Goal: Information Seeking & Learning: Check status

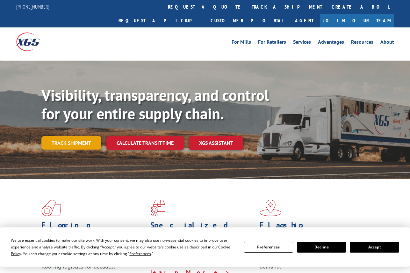
click at [79, 136] on link "Track shipment" at bounding box center [71, 142] width 60 height 13
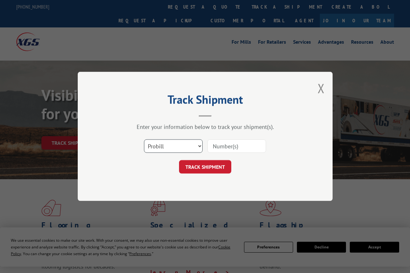
click at [164, 141] on select "Select category... Probill BOL PO" at bounding box center [173, 145] width 59 height 13
select select "po"
click at [144, 139] on select "Select category... Probill BOL PO" at bounding box center [173, 145] width 59 height 13
click at [225, 148] on input at bounding box center [236, 145] width 59 height 13
paste input "08523927"
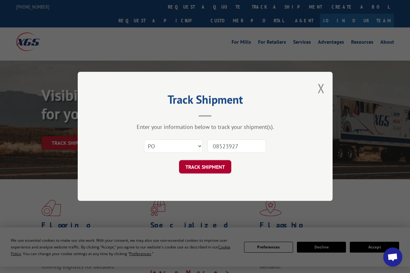
type input "08523927"
drag, startPoint x: 189, startPoint y: 171, endPoint x: 193, endPoint y: 165, distance: 7.3
click at [192, 167] on button "TRACK SHIPMENT" at bounding box center [205, 166] width 52 height 13
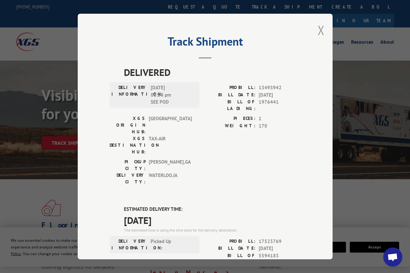
click at [317, 26] on button "Close modal" at bounding box center [320, 30] width 7 height 17
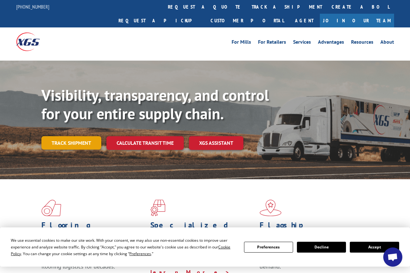
click at [67, 136] on link "Track shipment" at bounding box center [71, 142] width 60 height 13
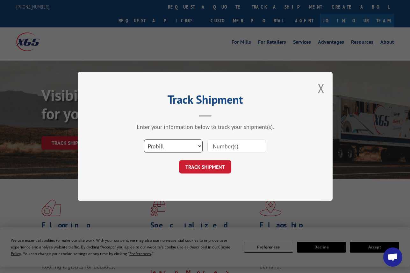
click at [158, 143] on select "Select category... Probill BOL PO" at bounding box center [173, 145] width 59 height 13
select select "po"
click at [144, 139] on select "Select category... Probill BOL PO" at bounding box center [173, 145] width 59 height 13
click at [228, 141] on input at bounding box center [236, 145] width 59 height 13
paste input "28509260"
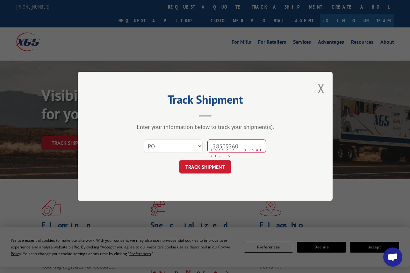
click at [224, 145] on input "28509260" at bounding box center [236, 145] width 59 height 13
type input "28509260"
click at [205, 165] on button "TRACK SHIPMENT" at bounding box center [205, 166] width 52 height 13
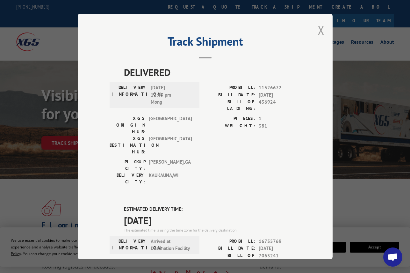
click at [318, 29] on button "Close modal" at bounding box center [320, 30] width 7 height 17
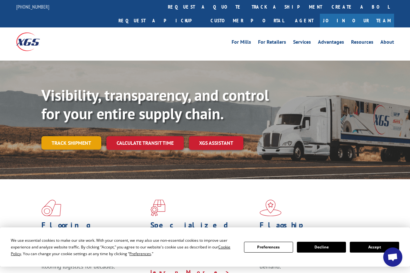
click at [73, 136] on link "Track shipment" at bounding box center [71, 142] width 60 height 13
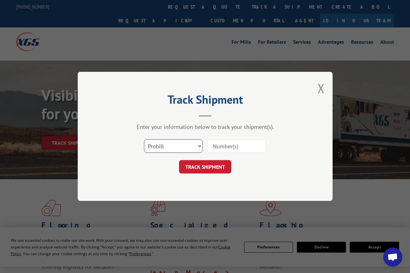
click at [165, 145] on select "Select category... Probill BOL PO" at bounding box center [173, 145] width 59 height 13
select select "po"
click at [144, 139] on select "Select category... Probill BOL PO" at bounding box center [173, 145] width 59 height 13
click at [214, 142] on input at bounding box center [236, 145] width 59 height 13
paste input "28509260"
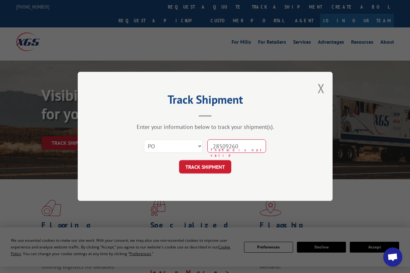
click at [226, 148] on input "28509260" at bounding box center [236, 145] width 59 height 13
type input "28509260"
click at [213, 166] on button "TRACK SHIPMENT" at bounding box center [205, 166] width 52 height 13
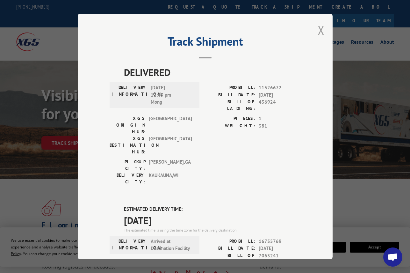
click at [318, 29] on button "Close modal" at bounding box center [320, 30] width 7 height 17
